Goal: Transaction & Acquisition: Purchase product/service

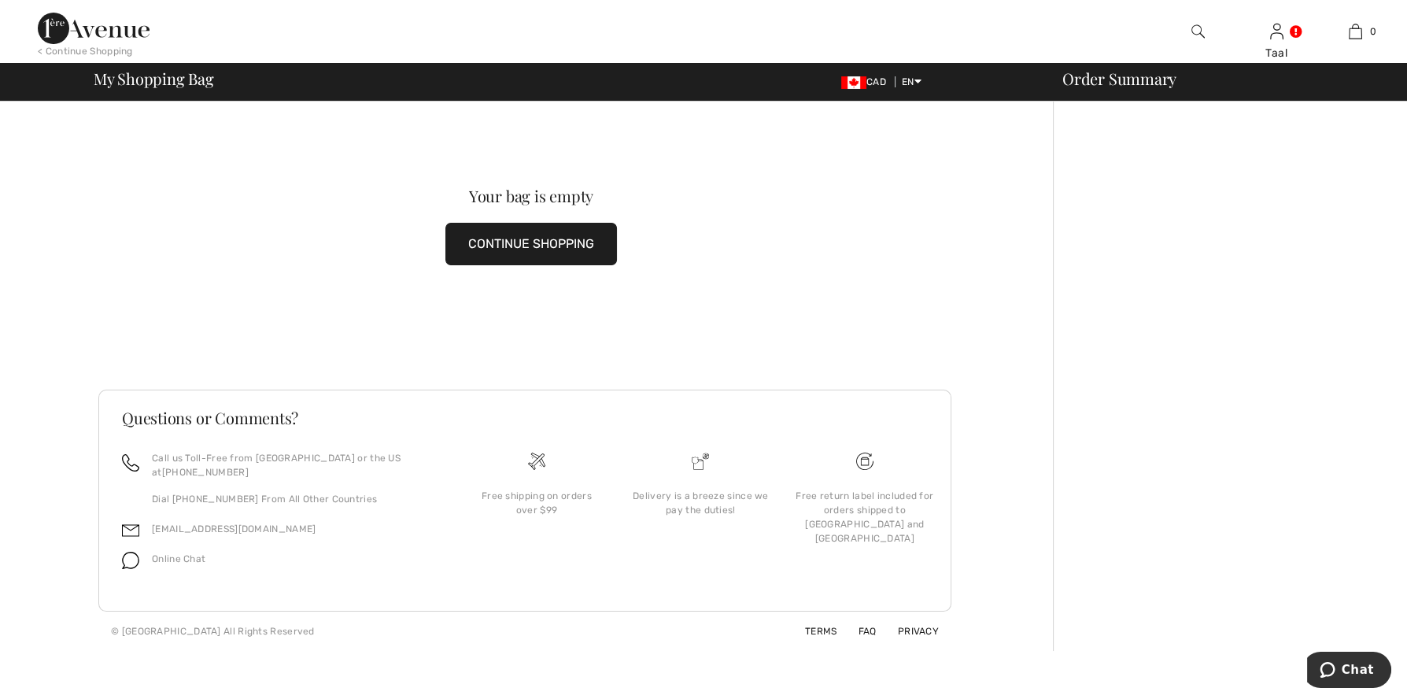
click at [79, 46] on div "< Continue Shopping" at bounding box center [85, 51] width 95 height 14
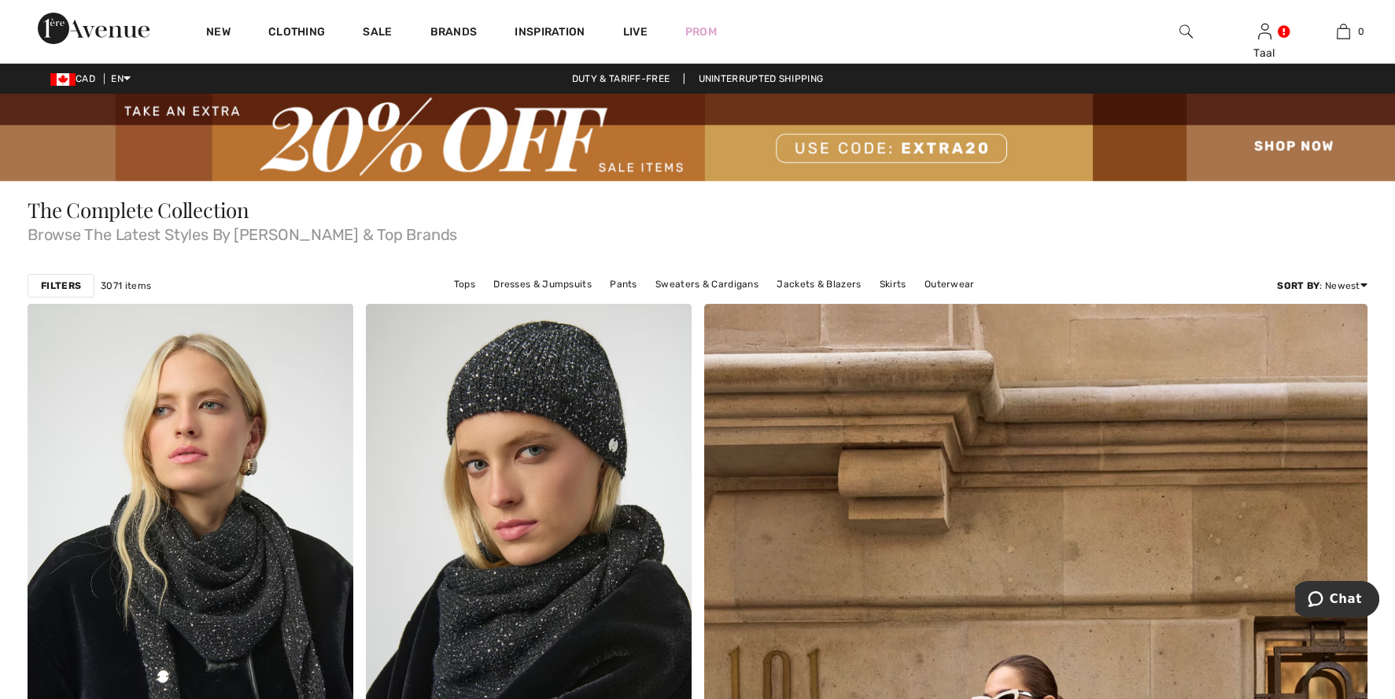
click at [625, 146] on img at bounding box center [697, 137] width 1395 height 87
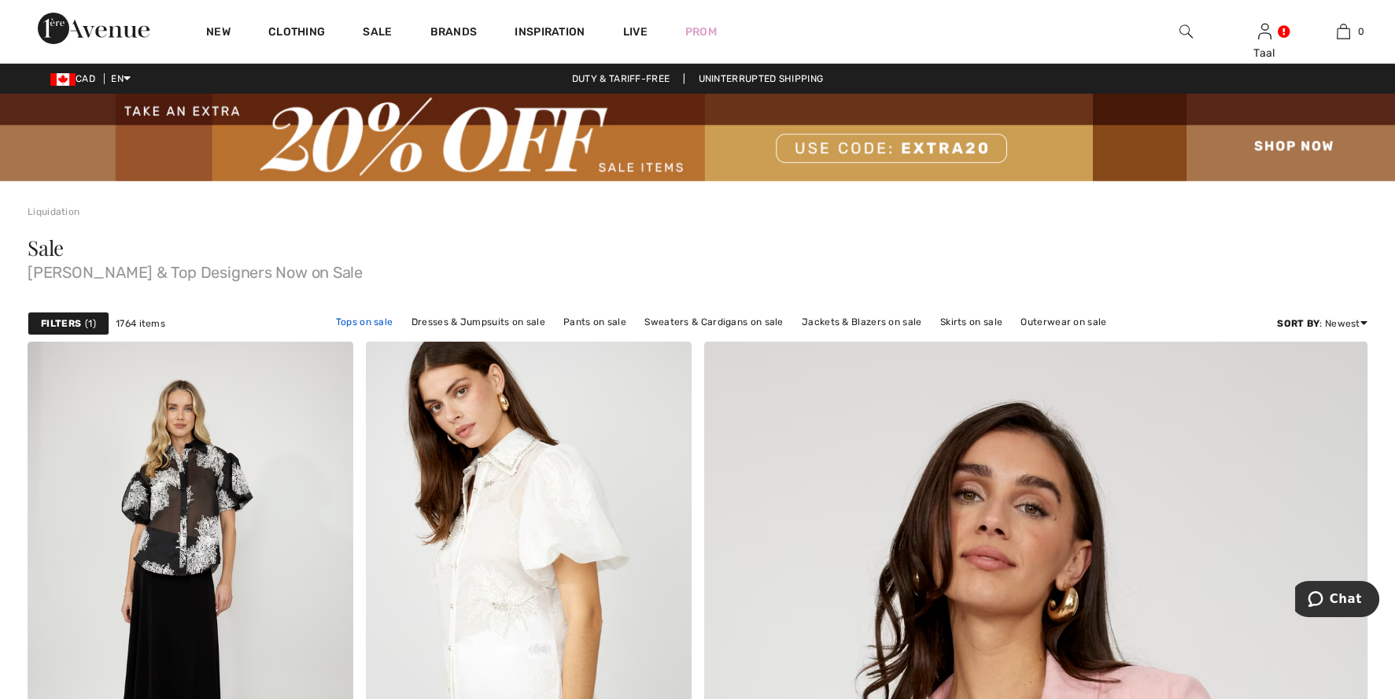
click at [363, 319] on link "Tops on sale" at bounding box center [364, 322] width 73 height 20
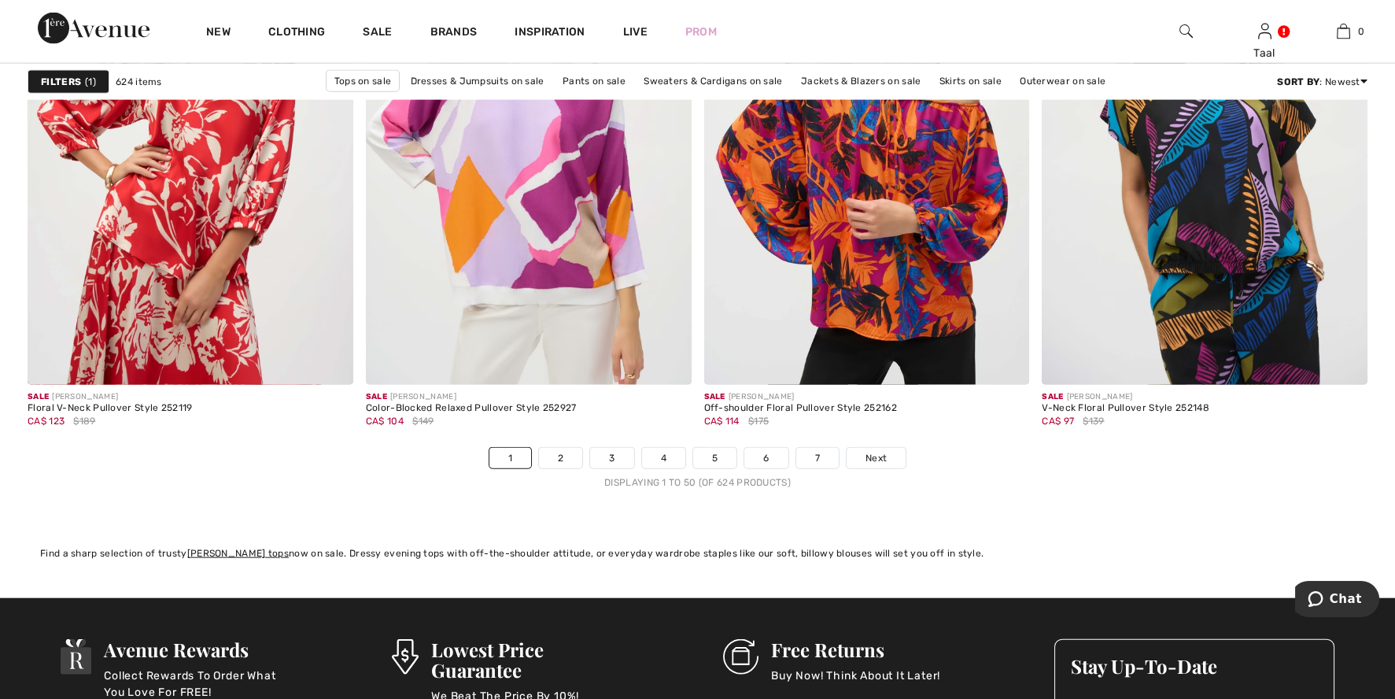
scroll to position [8423, 0]
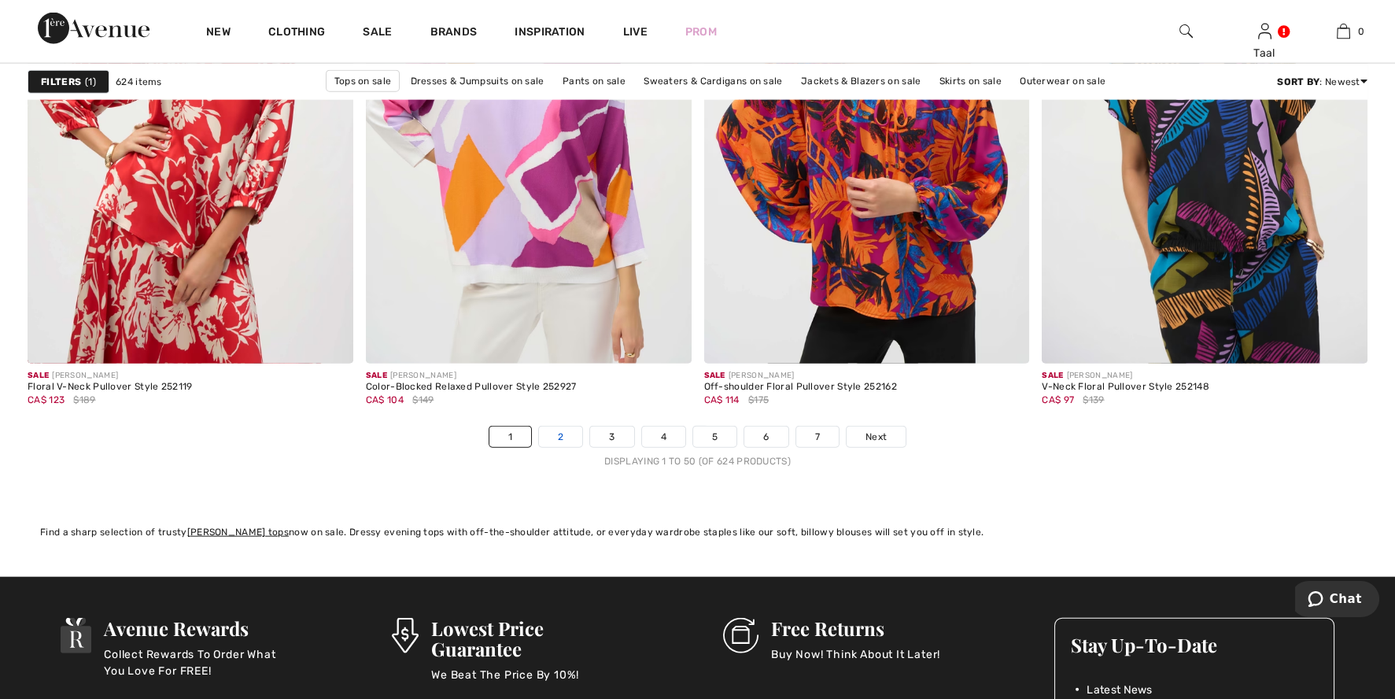
click at [566, 436] on link "2" at bounding box center [560, 436] width 43 height 20
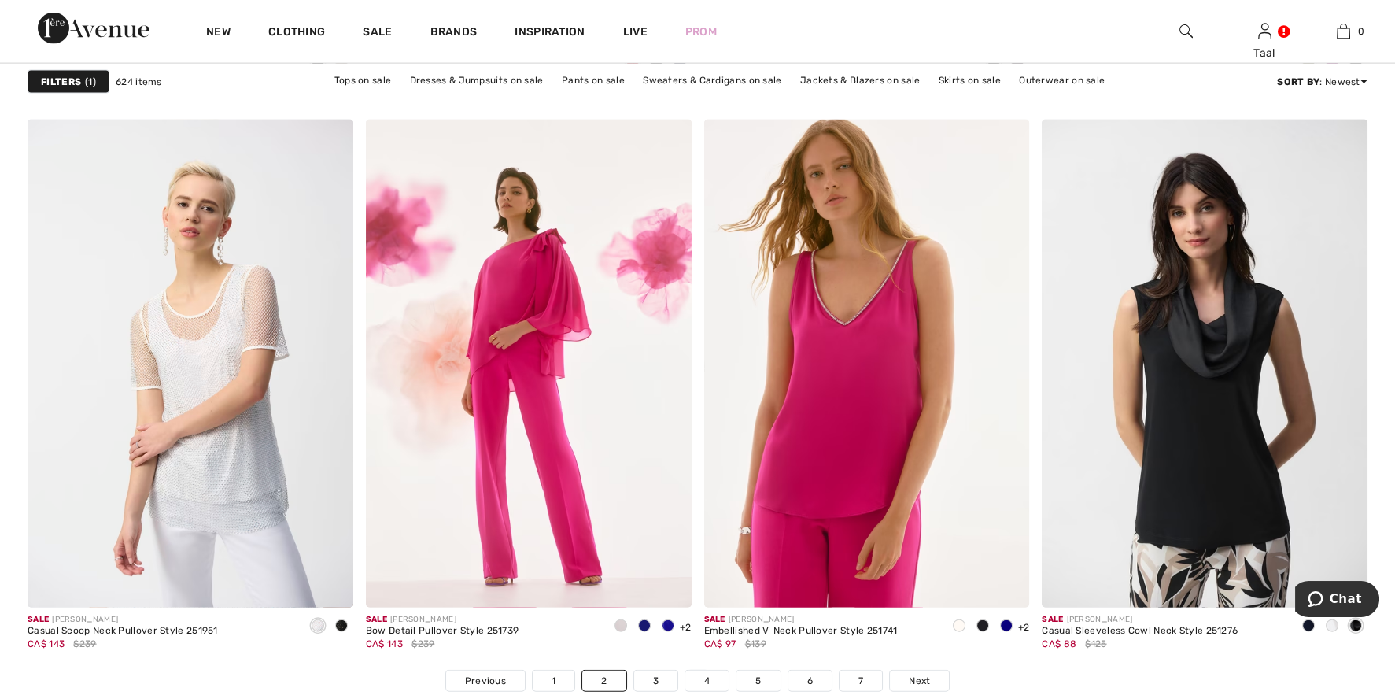
scroll to position [8381, 0]
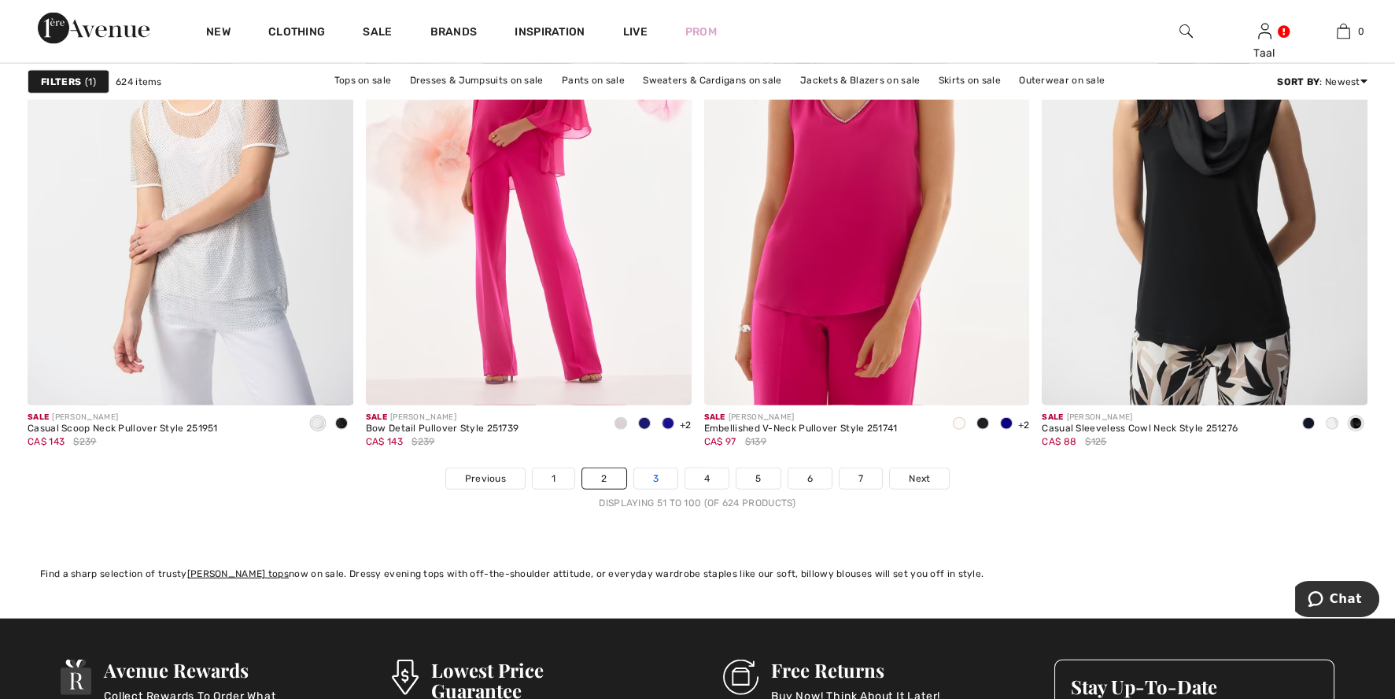
click at [658, 472] on link "3" at bounding box center [655, 478] width 43 height 20
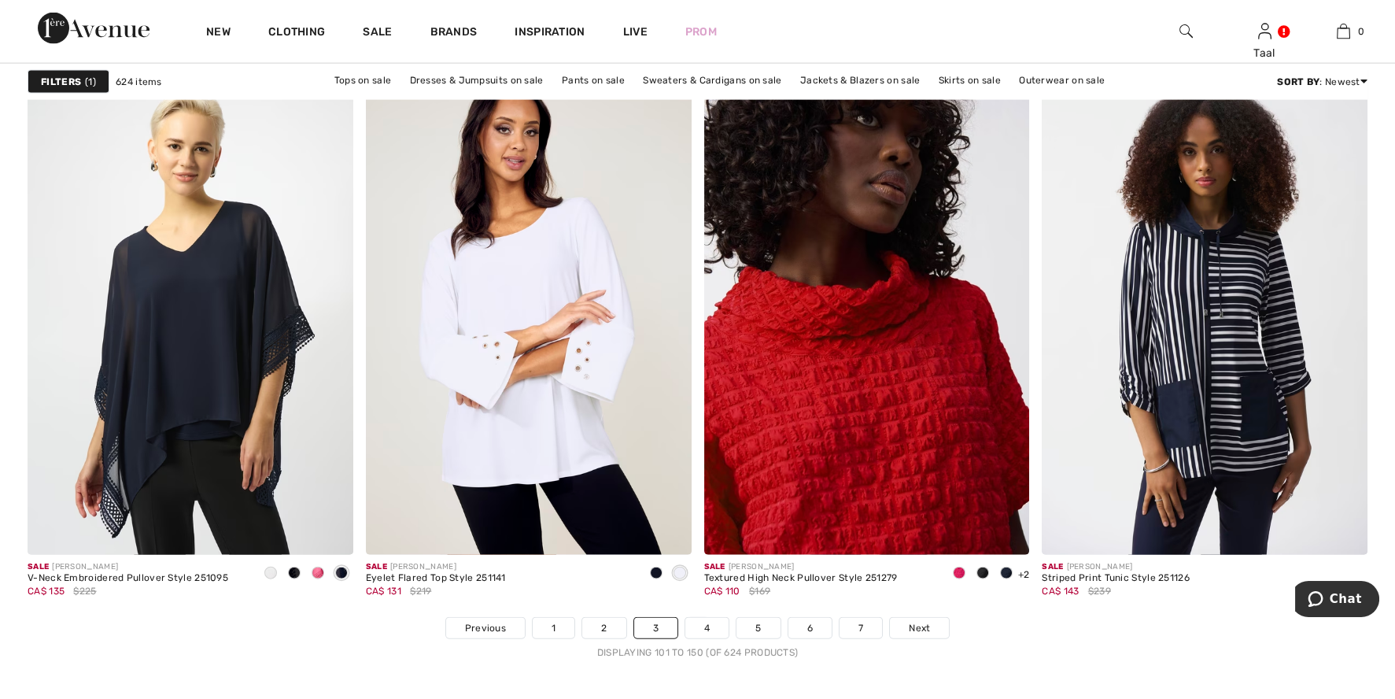
scroll to position [8306, 0]
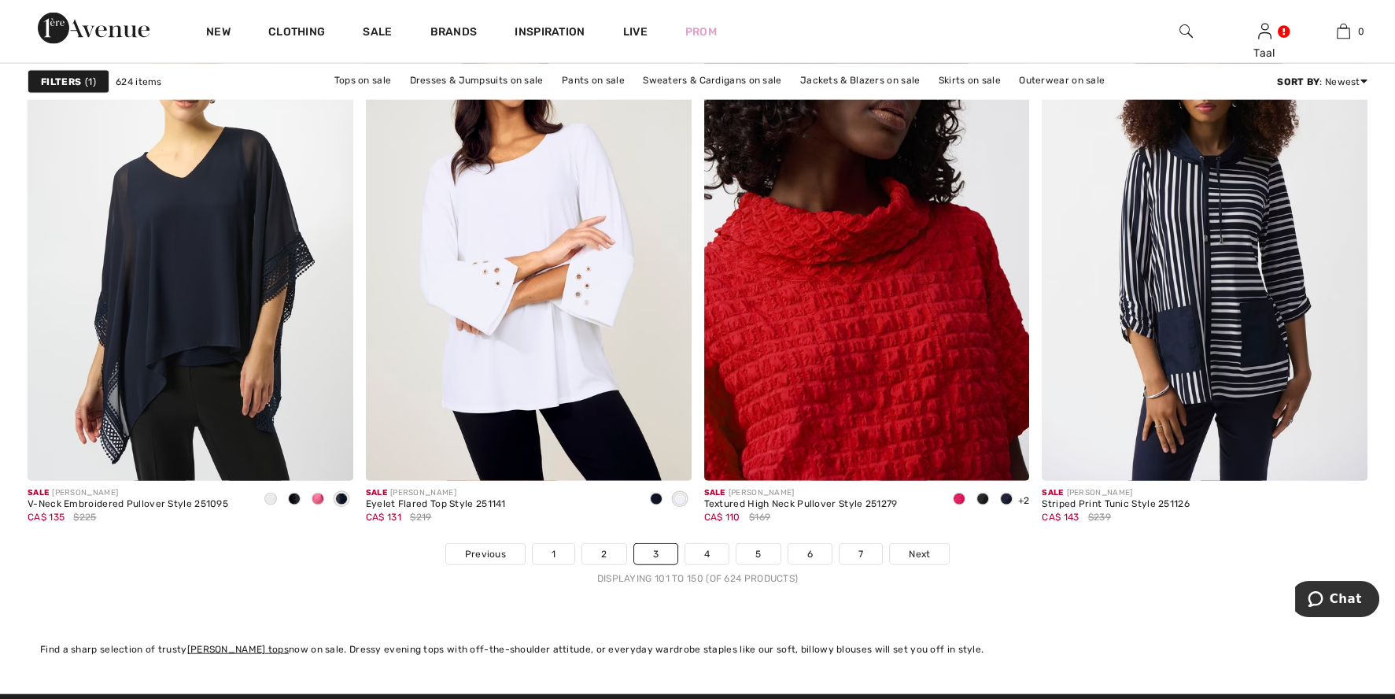
drag, startPoint x: 1400, startPoint y: 40, endPoint x: 28, endPoint y: 35, distance: 1372.8
click at [709, 552] on link "4" at bounding box center [706, 554] width 43 height 20
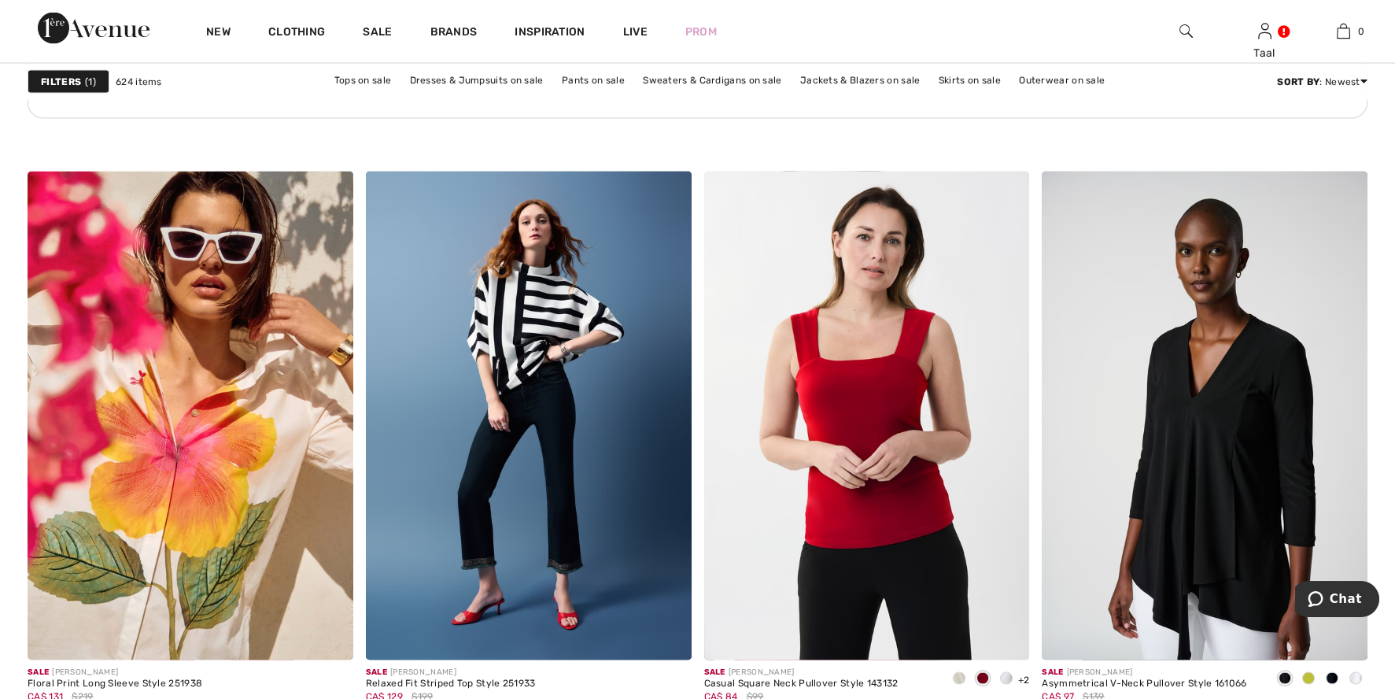
scroll to position [7149, 0]
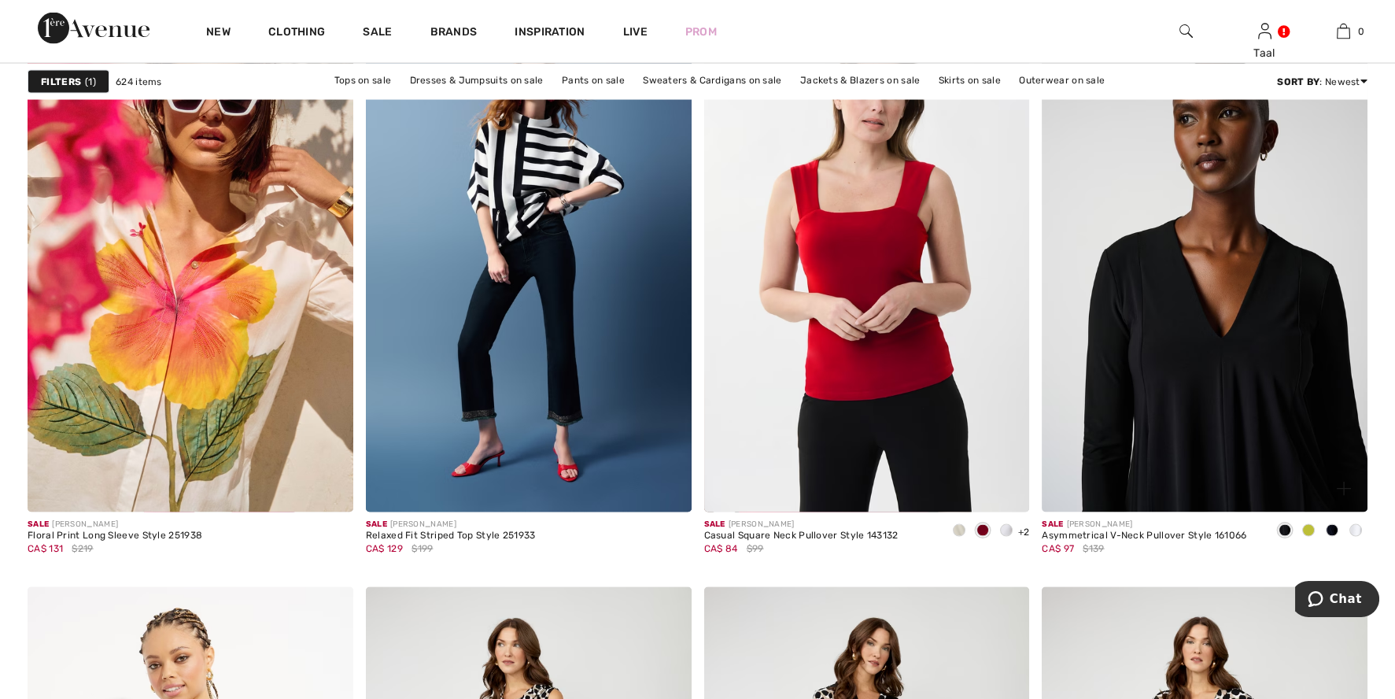
click at [1162, 342] on img at bounding box center [1205, 268] width 326 height 489
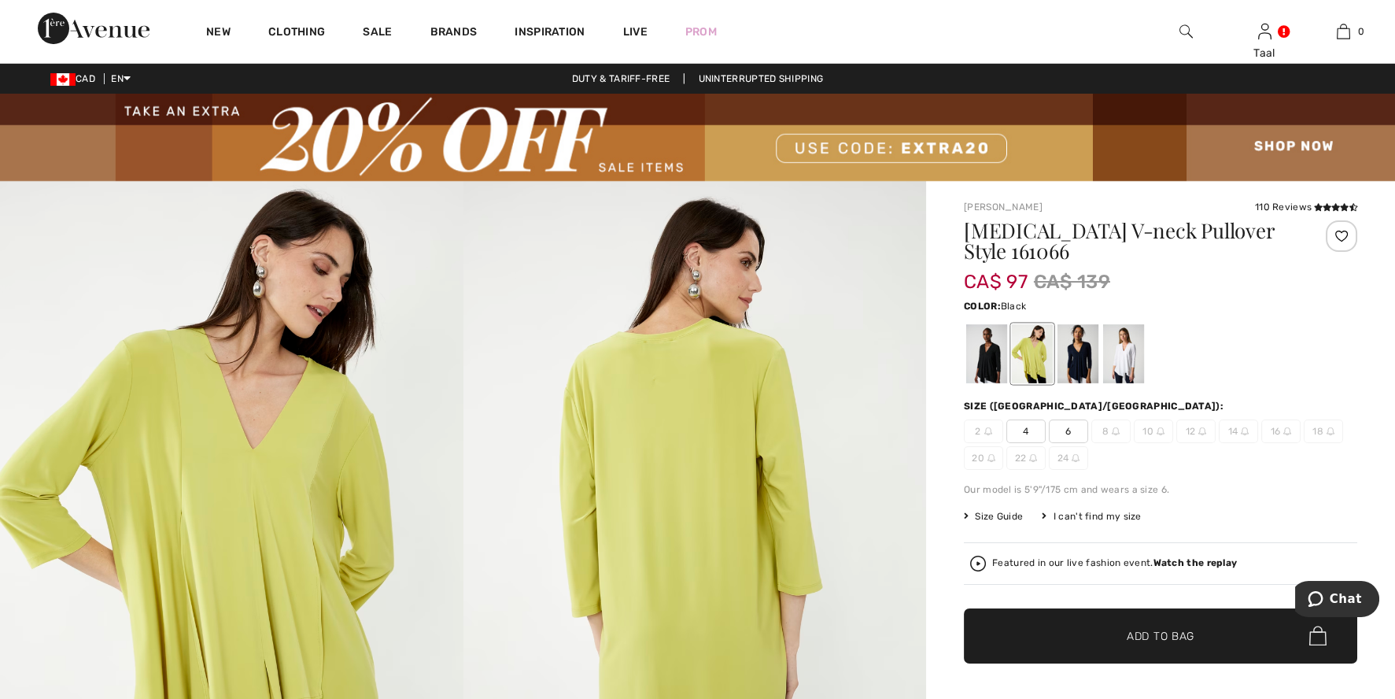
click at [984, 352] on div at bounding box center [986, 353] width 41 height 59
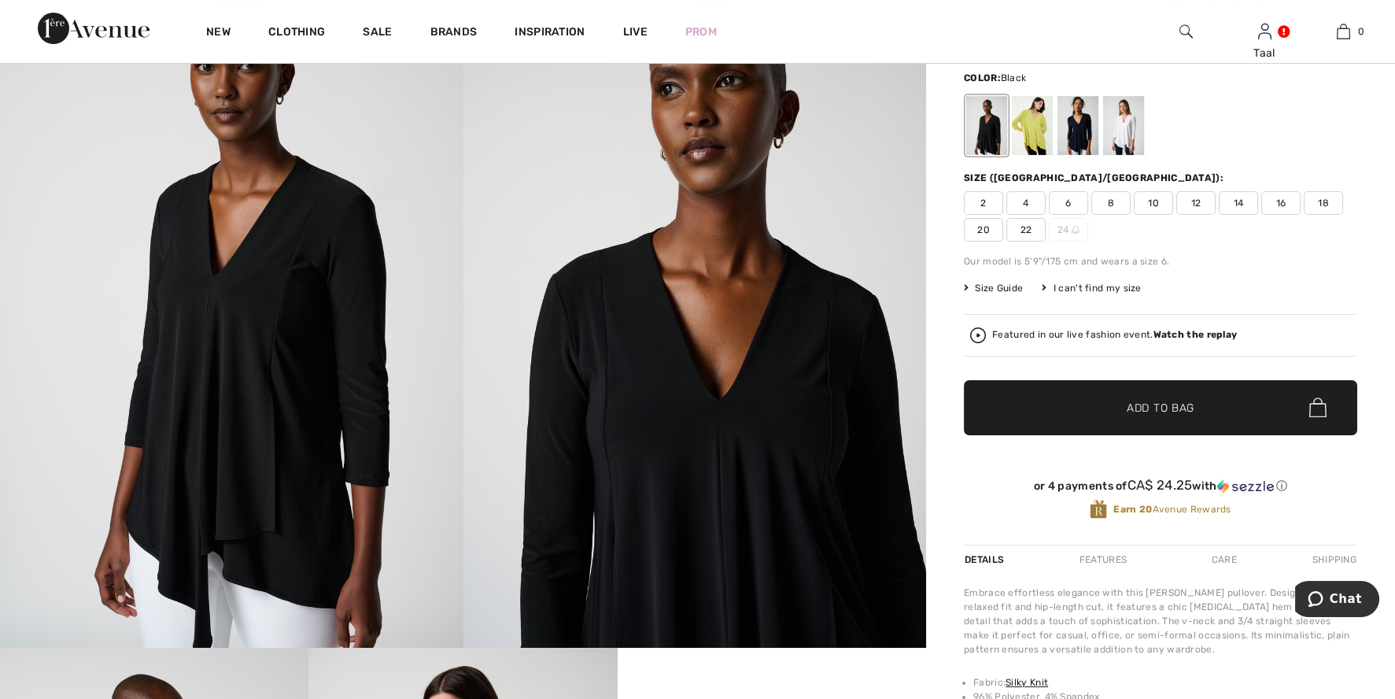
scroll to position [236, 0]
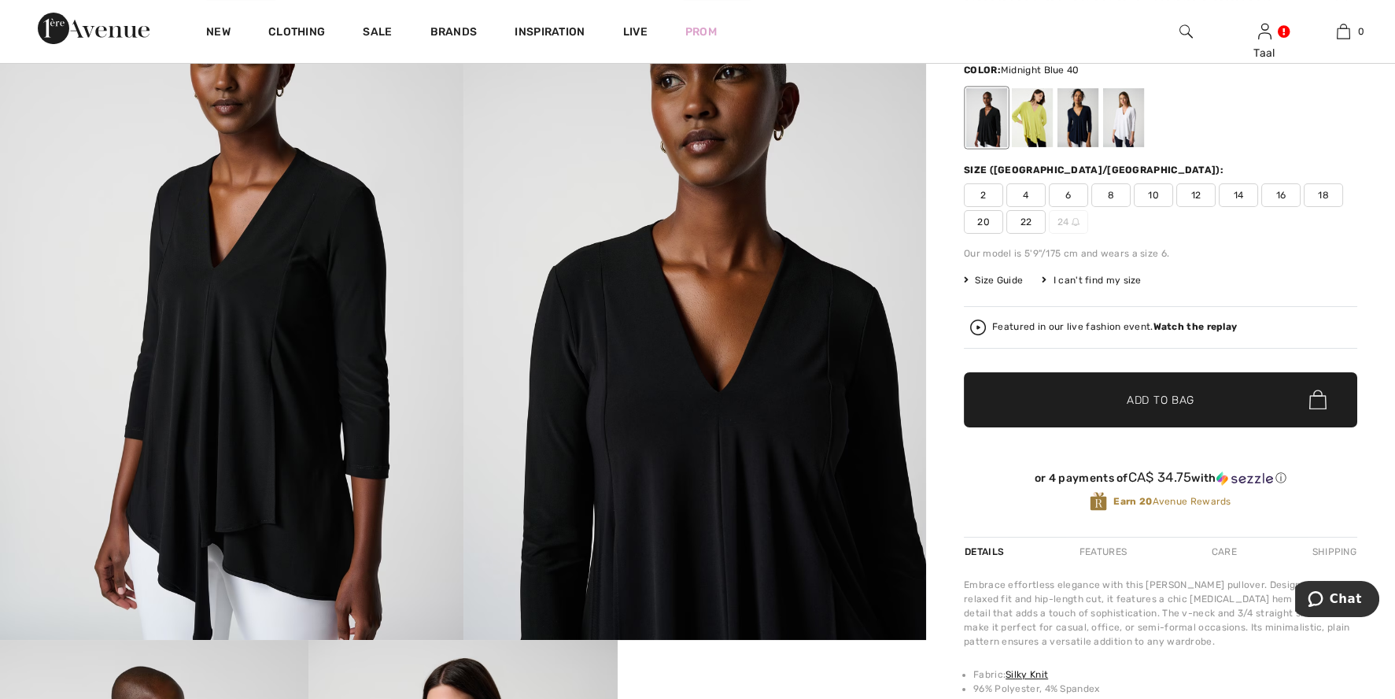
click at [1079, 121] on div at bounding box center [1077, 117] width 41 height 59
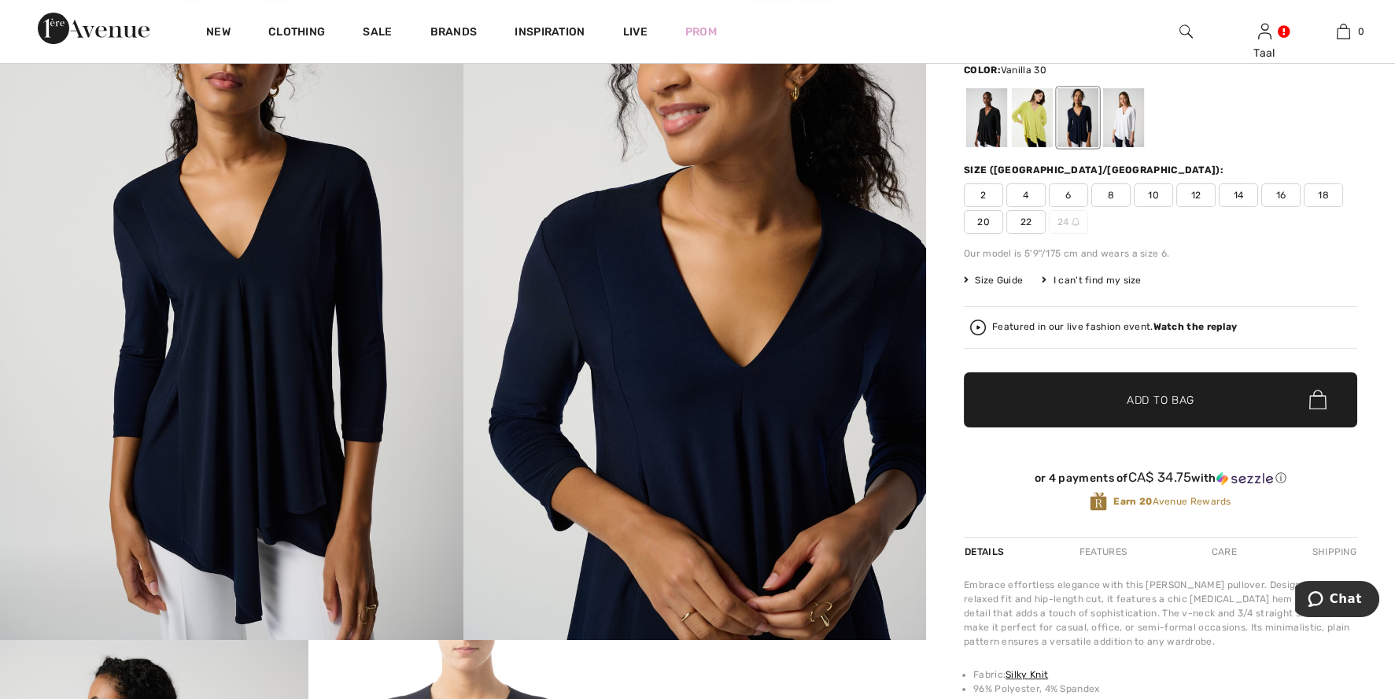
click at [1118, 119] on div at bounding box center [1123, 117] width 41 height 59
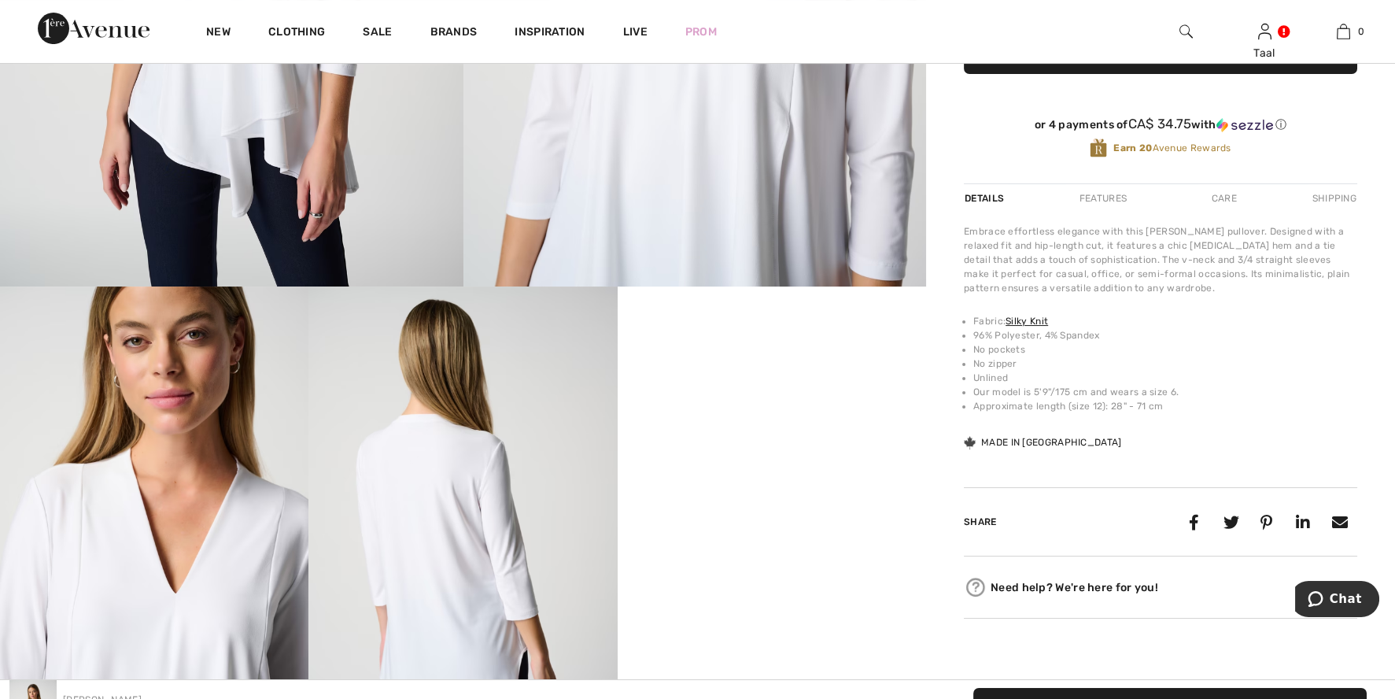
scroll to position [530, 0]
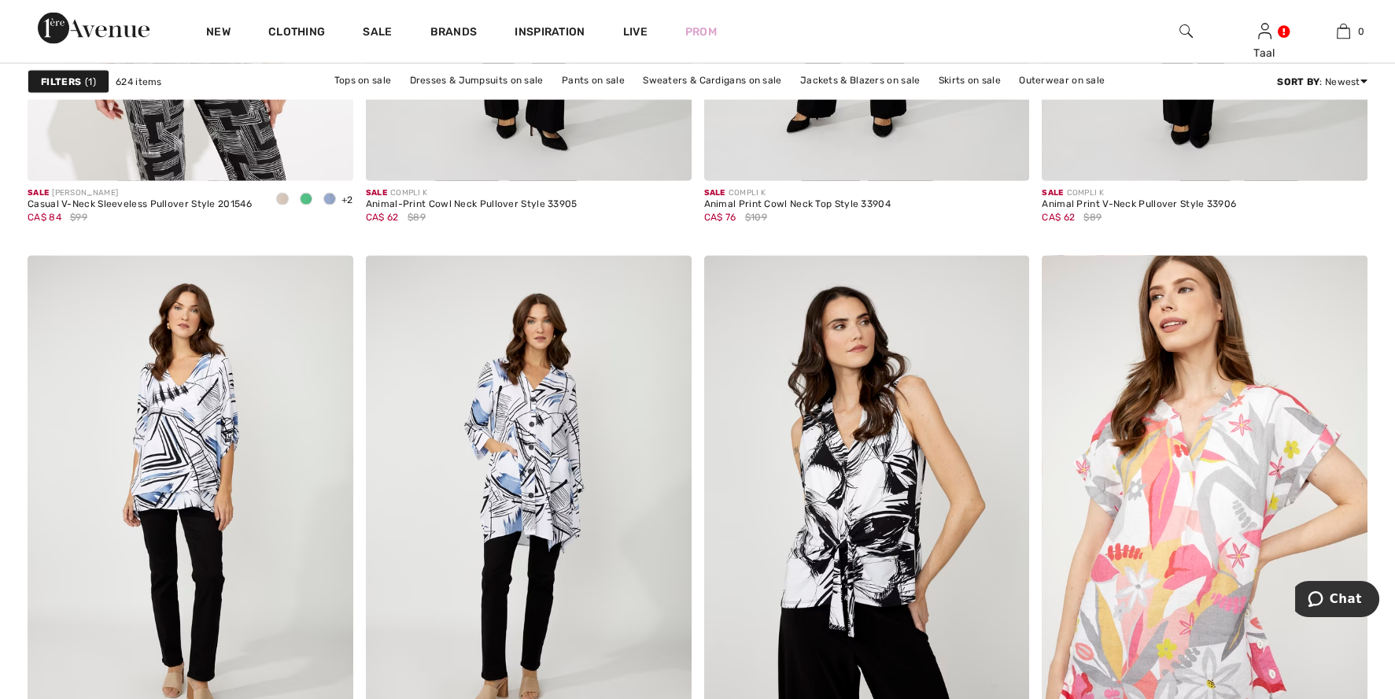
scroll to position [8404, 0]
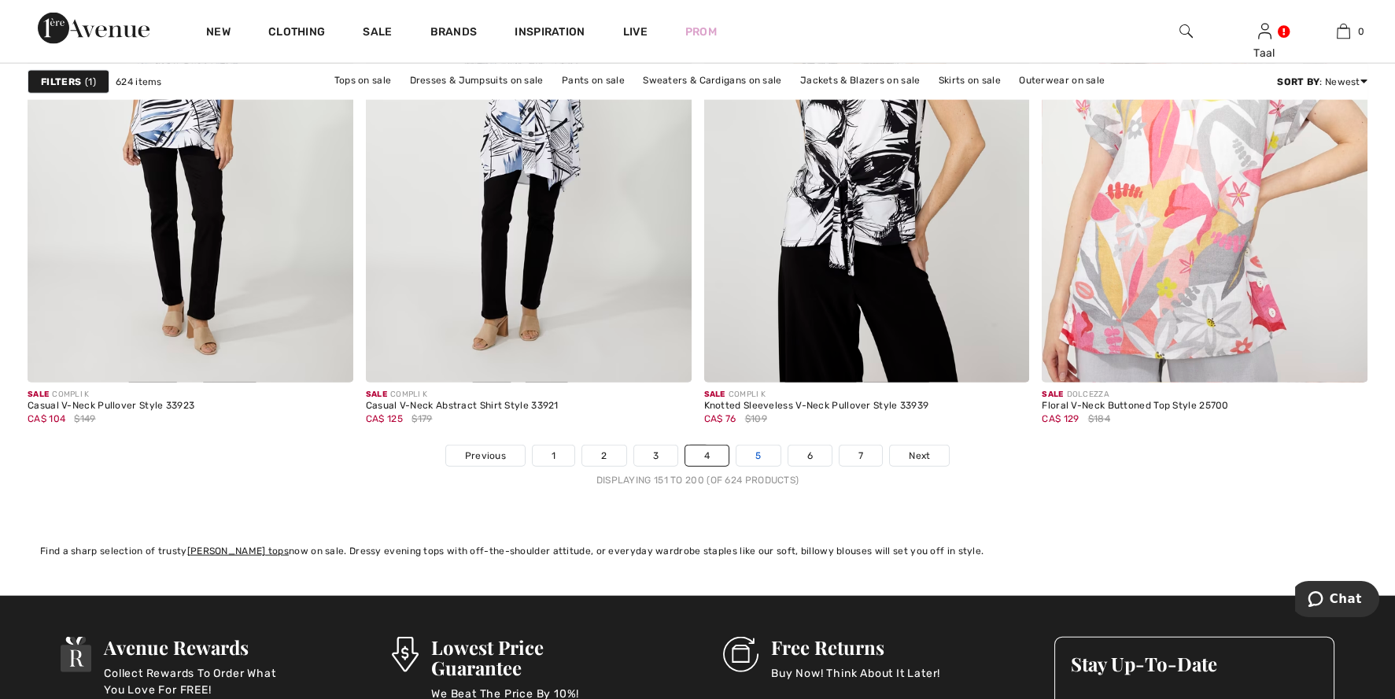
click at [761, 455] on link "5" at bounding box center [757, 455] width 43 height 20
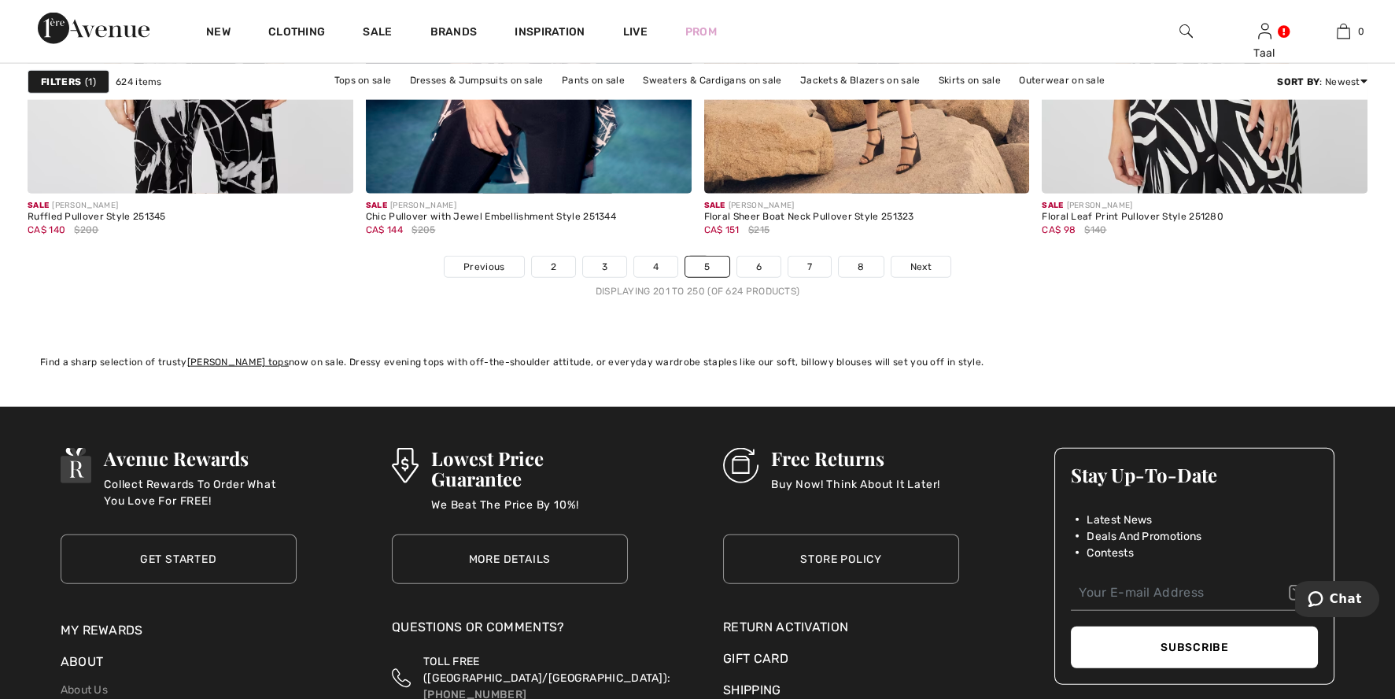
scroll to position [8583, 0]
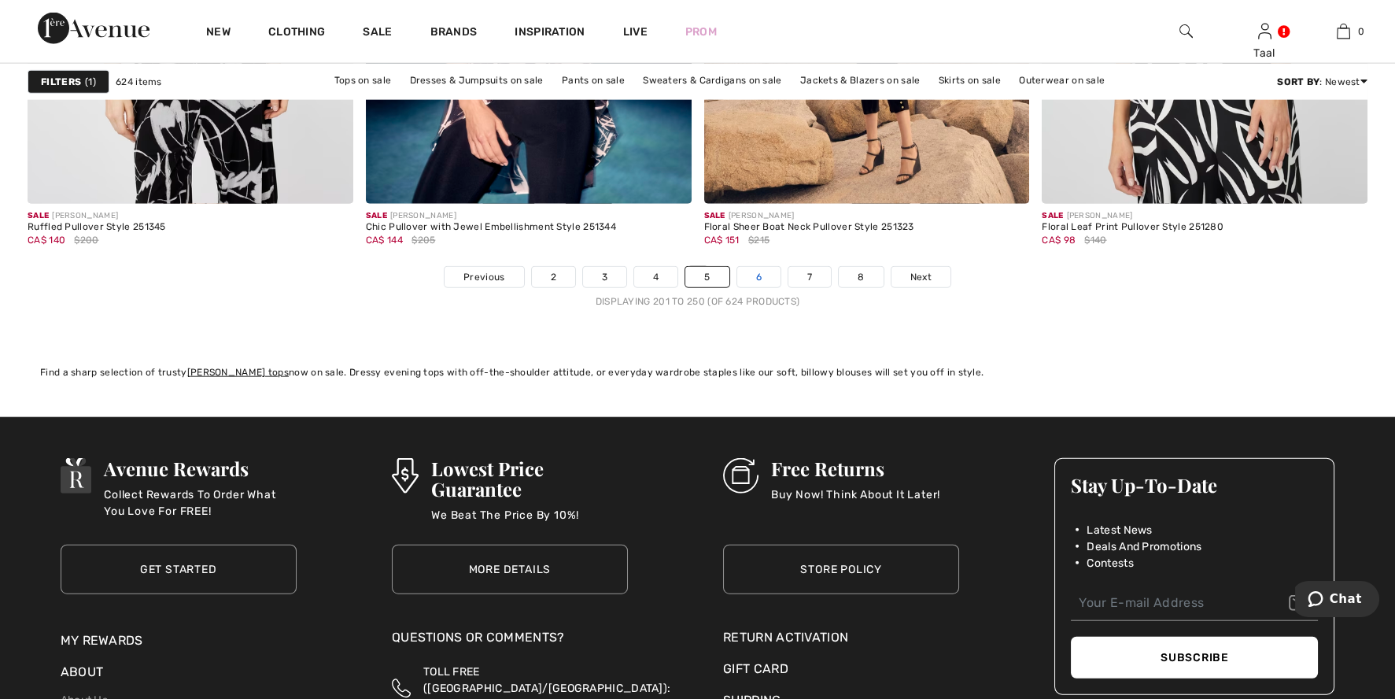
click at [761, 279] on link "6" at bounding box center [758, 277] width 43 height 20
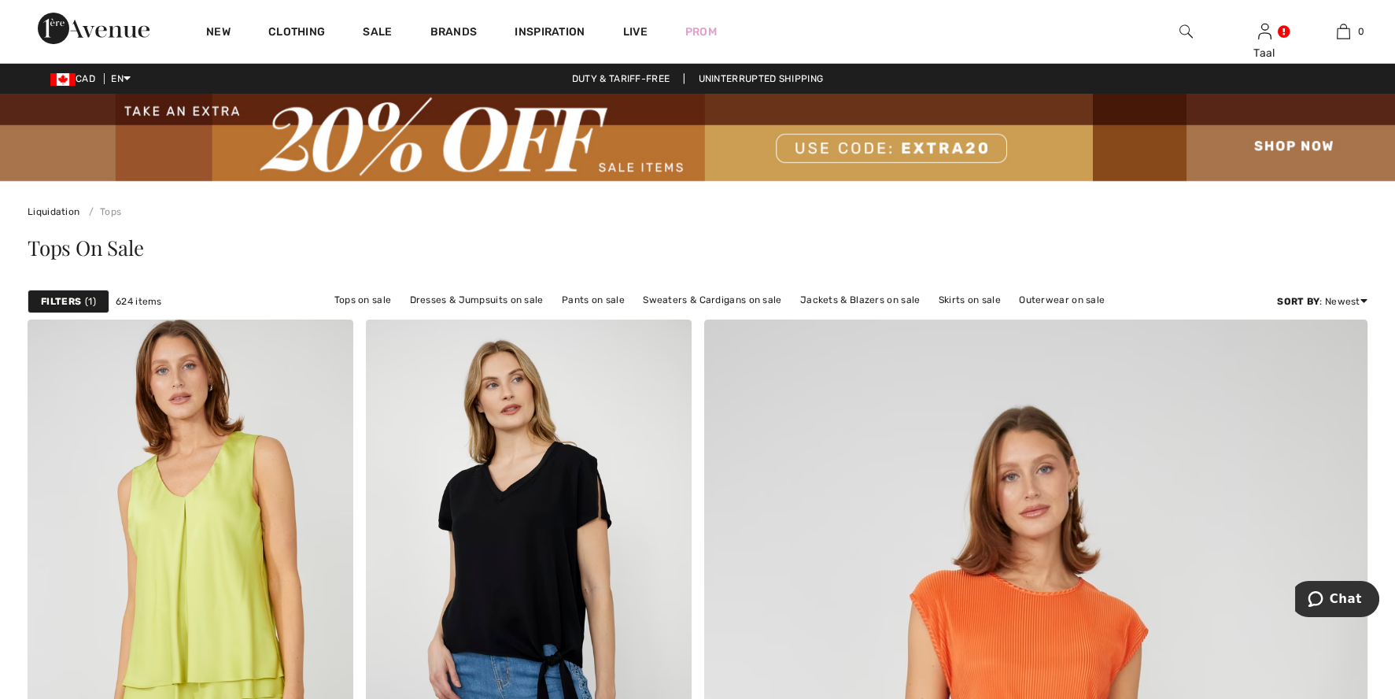
click at [47, 302] on strong "Filters" at bounding box center [61, 301] width 40 height 14
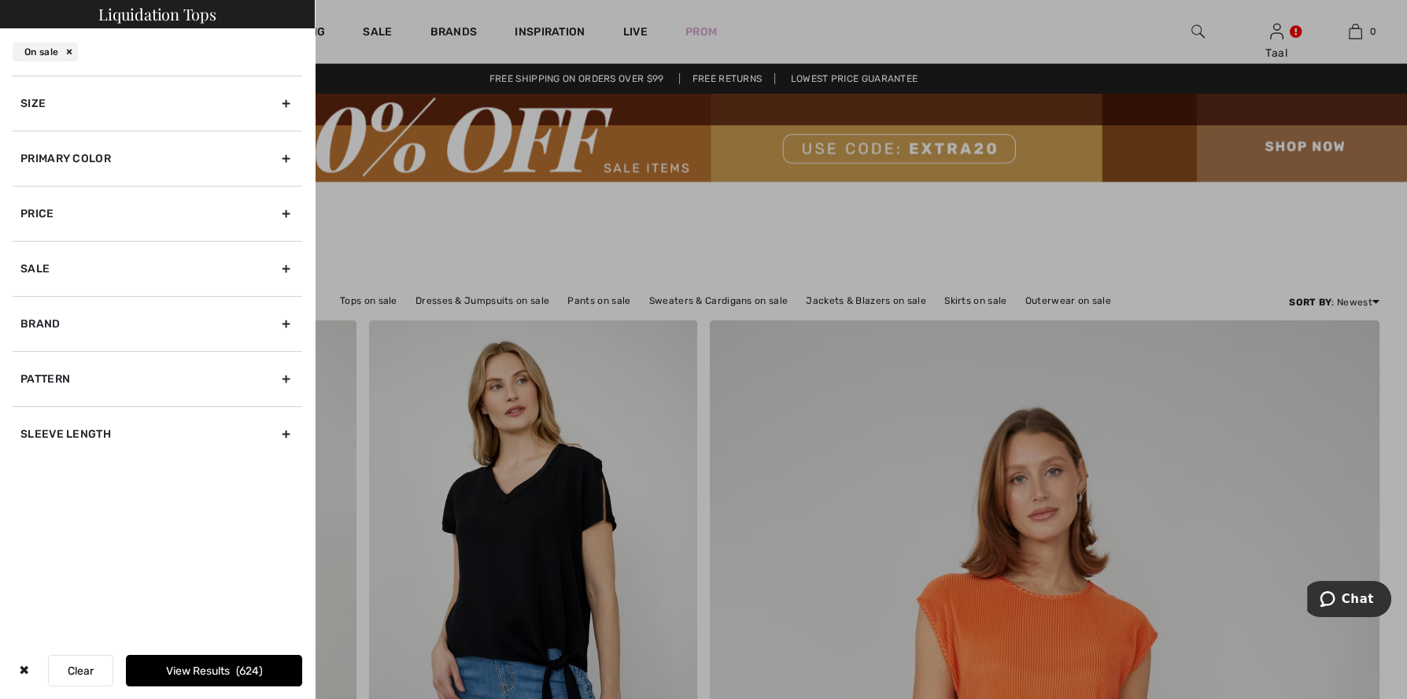
click at [287, 154] on div "Primary Color" at bounding box center [158, 158] width 290 height 55
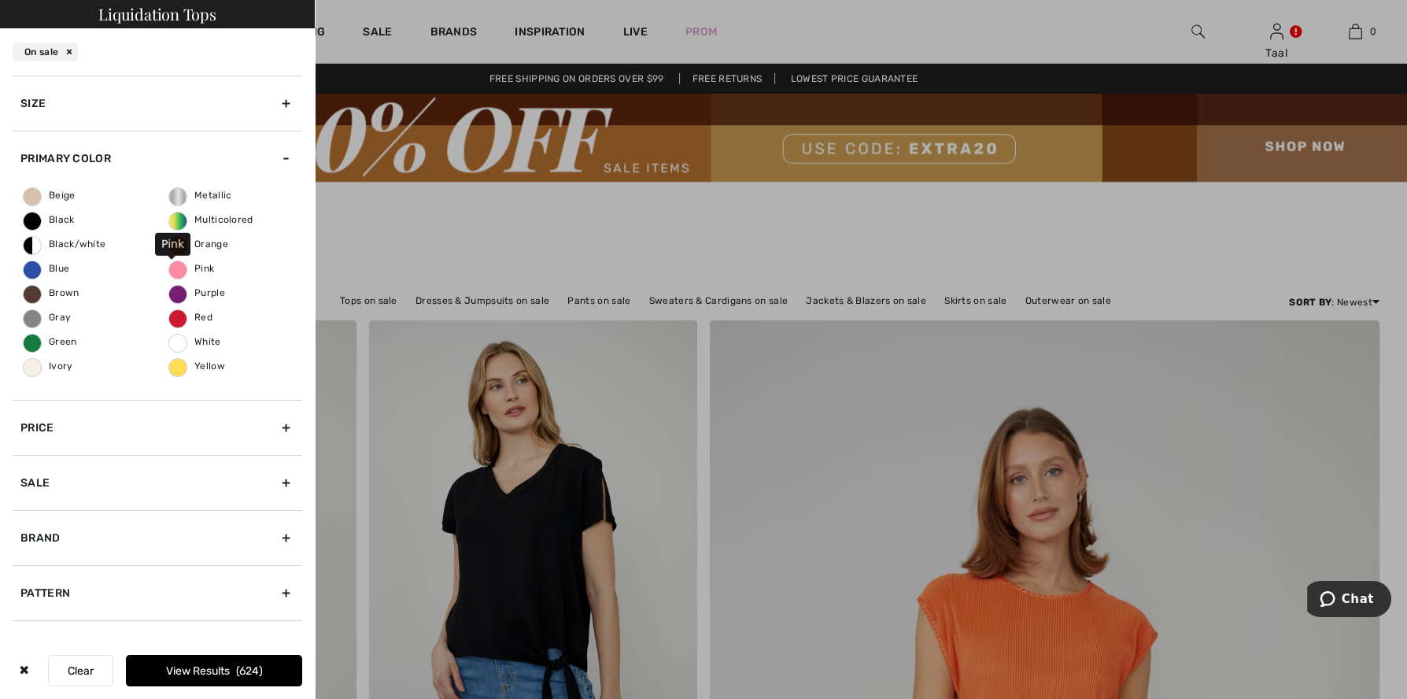
click at [199, 266] on span "Pink" at bounding box center [191, 268] width 45 height 11
click at [0, 0] on input "Pink" at bounding box center [0, 0] width 0 height 0
click at [187, 669] on button "View Results 58" at bounding box center [214, 670] width 176 height 31
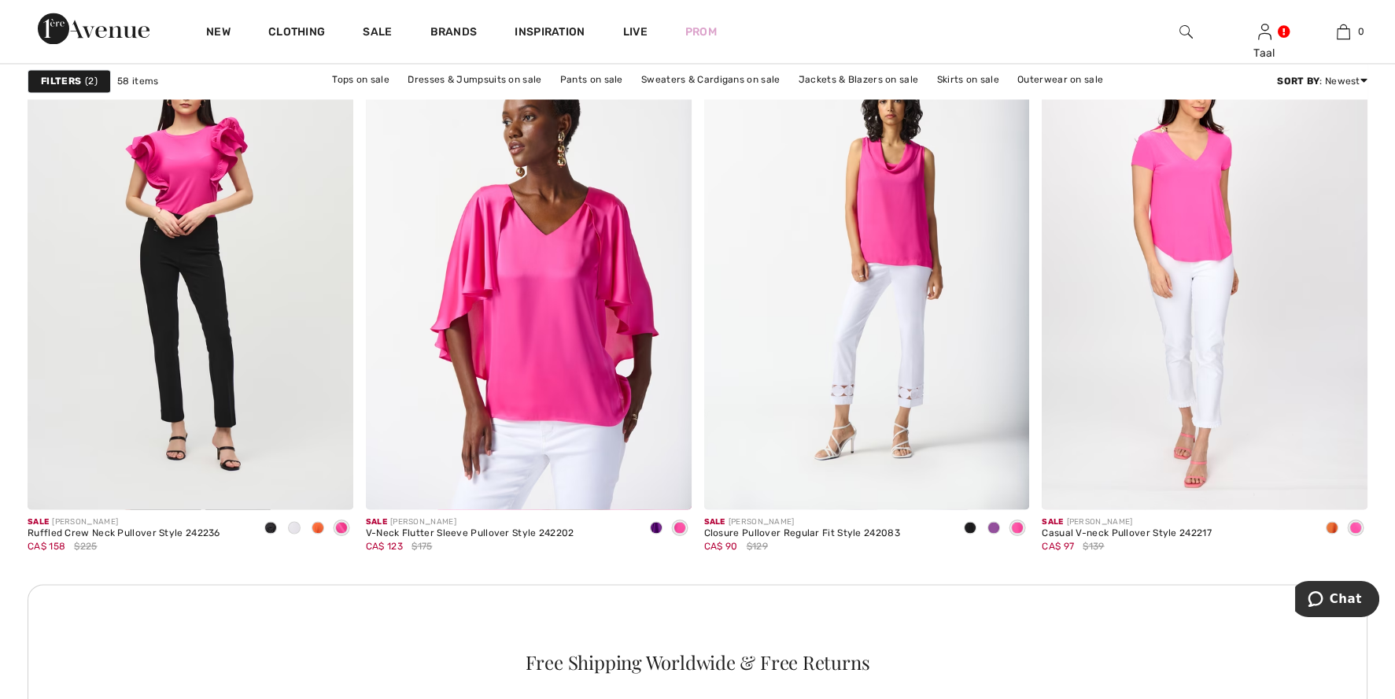
scroll to position [6397, 0]
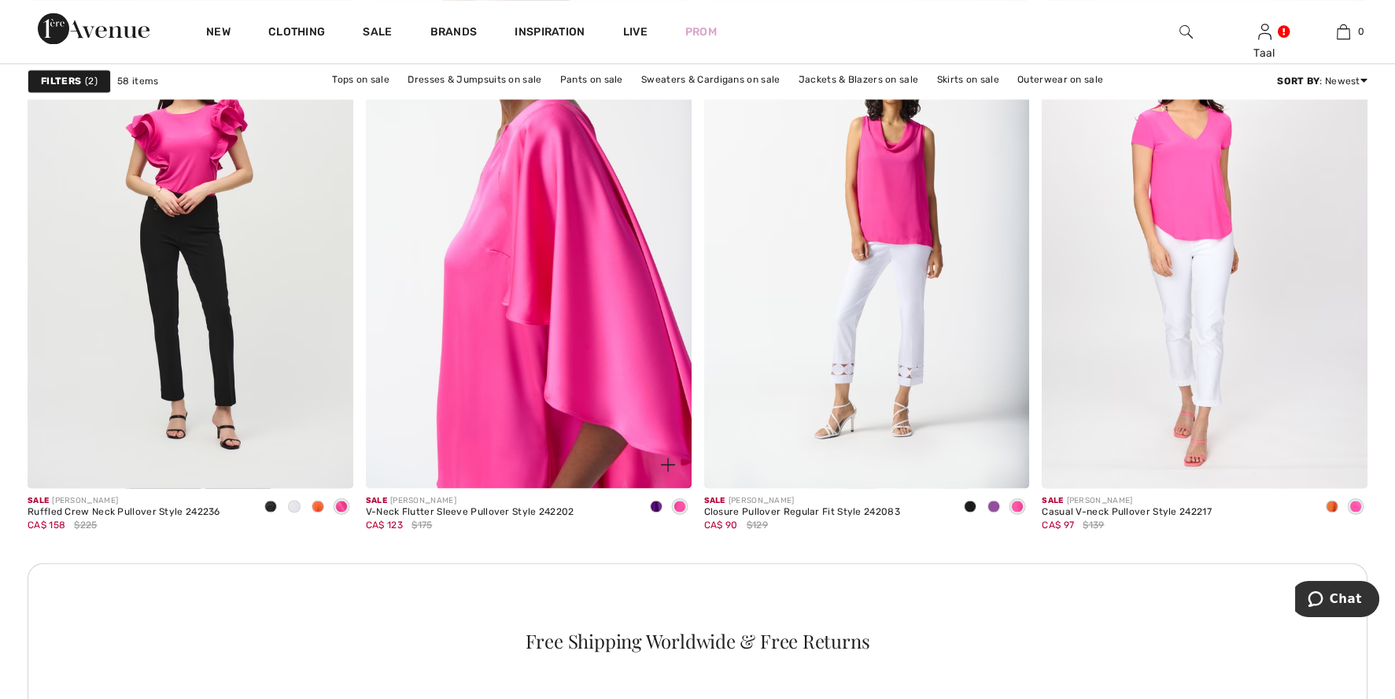
click at [484, 331] on img at bounding box center [529, 244] width 326 height 489
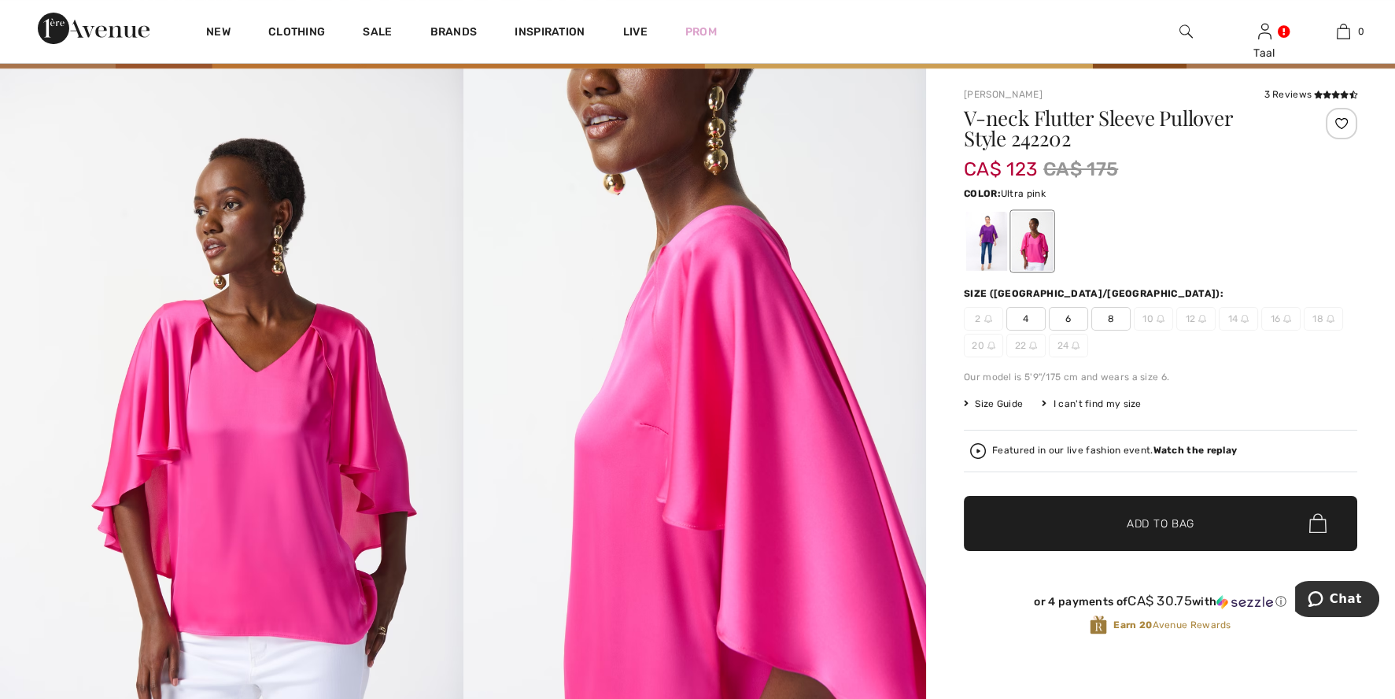
scroll to position [137, 0]
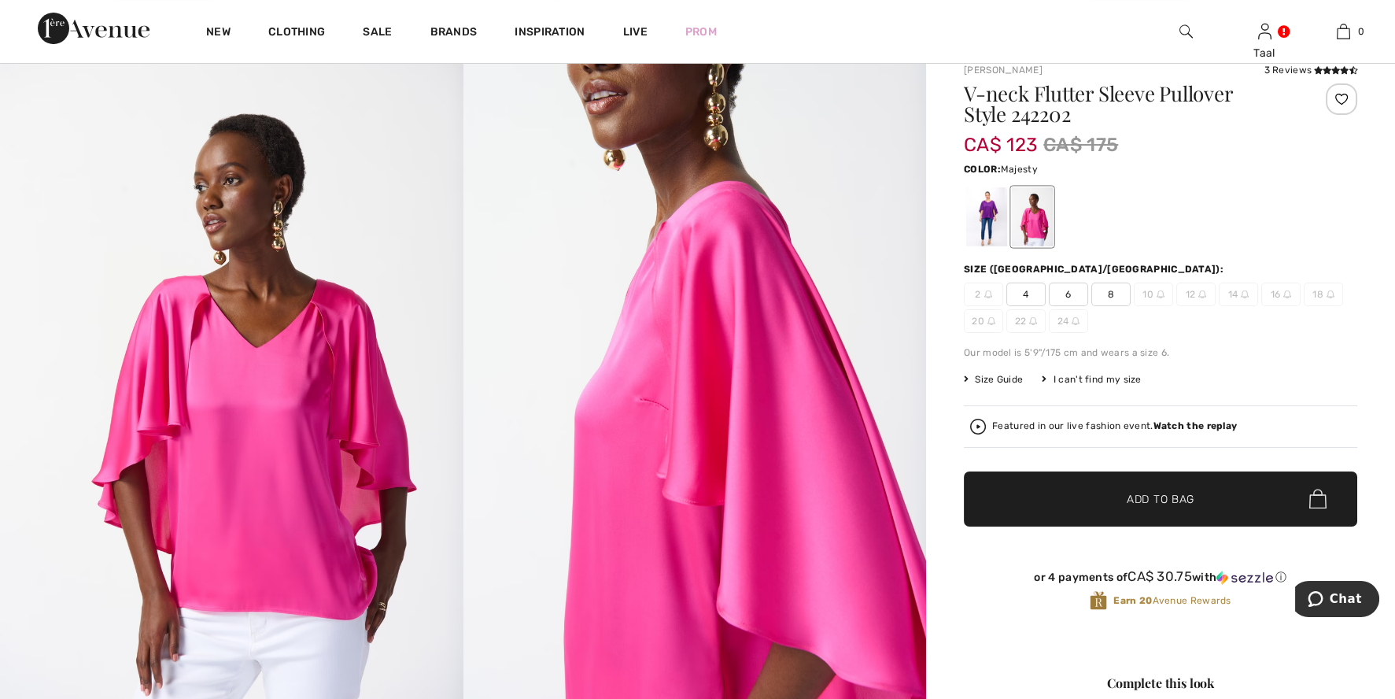
click at [998, 205] on div at bounding box center [986, 216] width 41 height 59
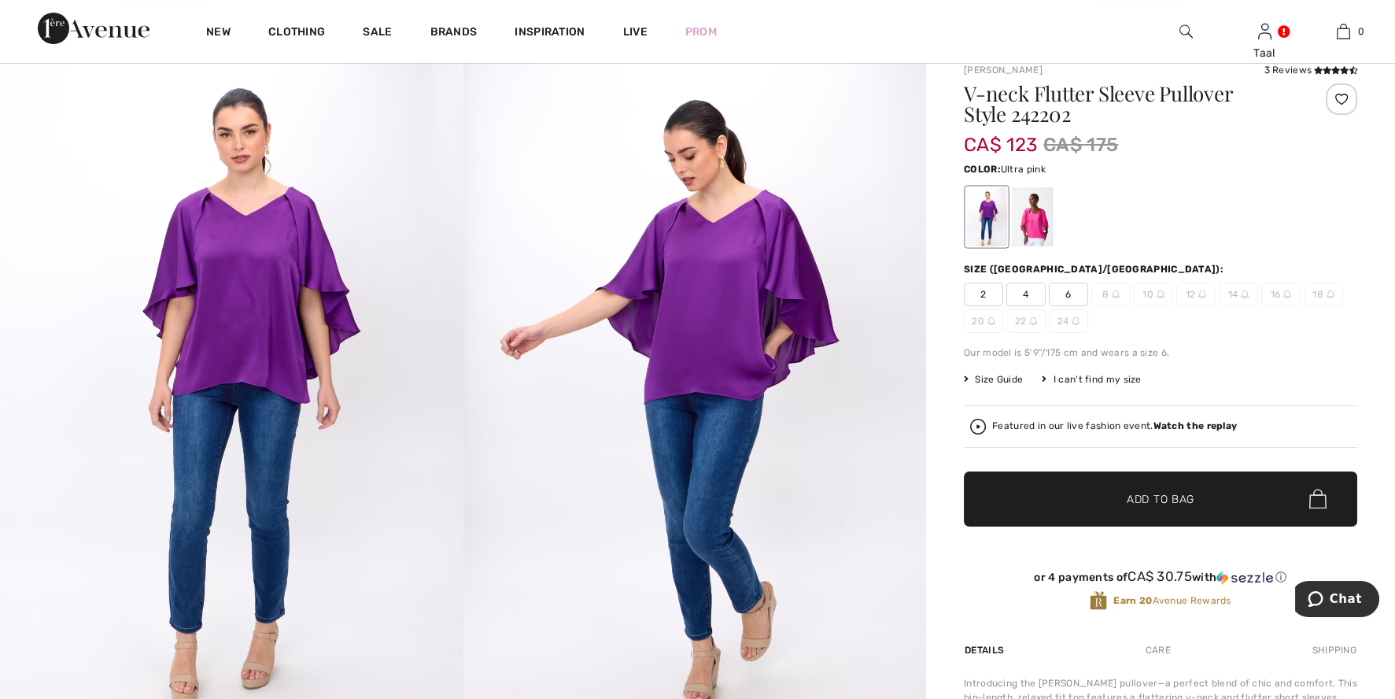
click at [1027, 218] on div at bounding box center [1032, 216] width 41 height 59
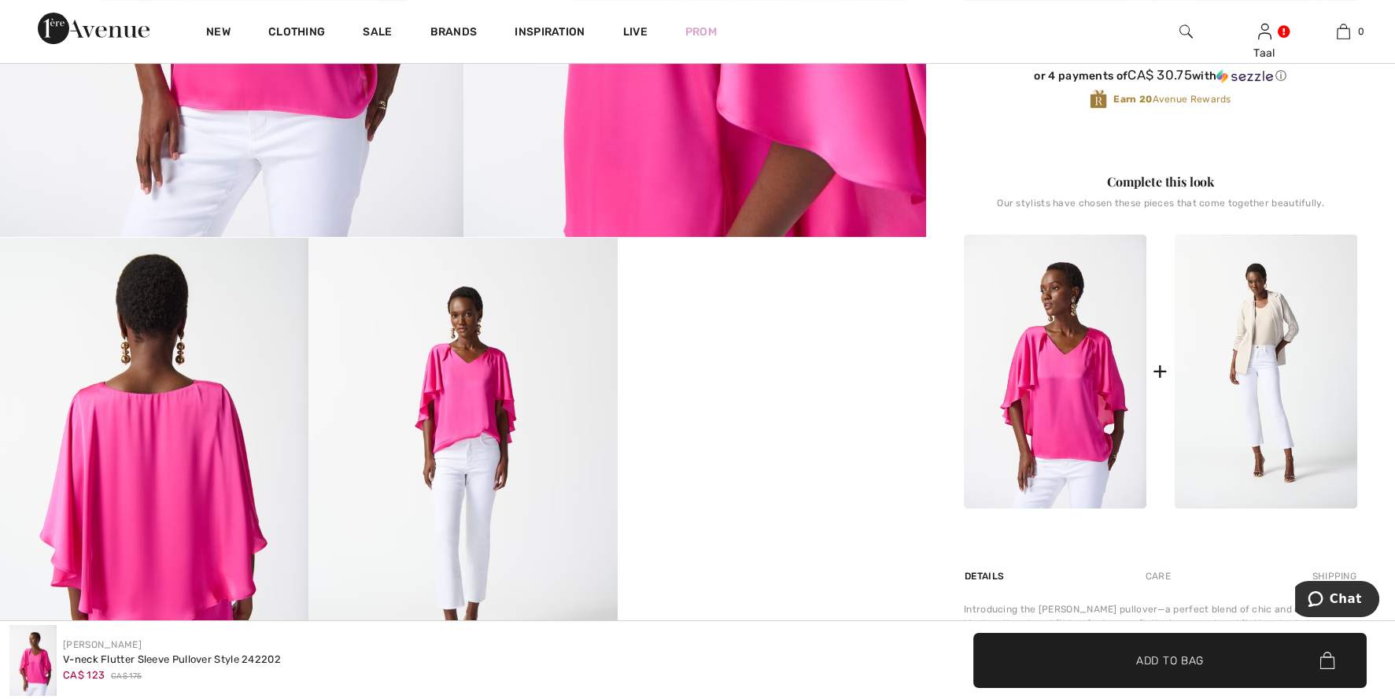
scroll to position [472, 0]
